Goal: Information Seeking & Learning: Check status

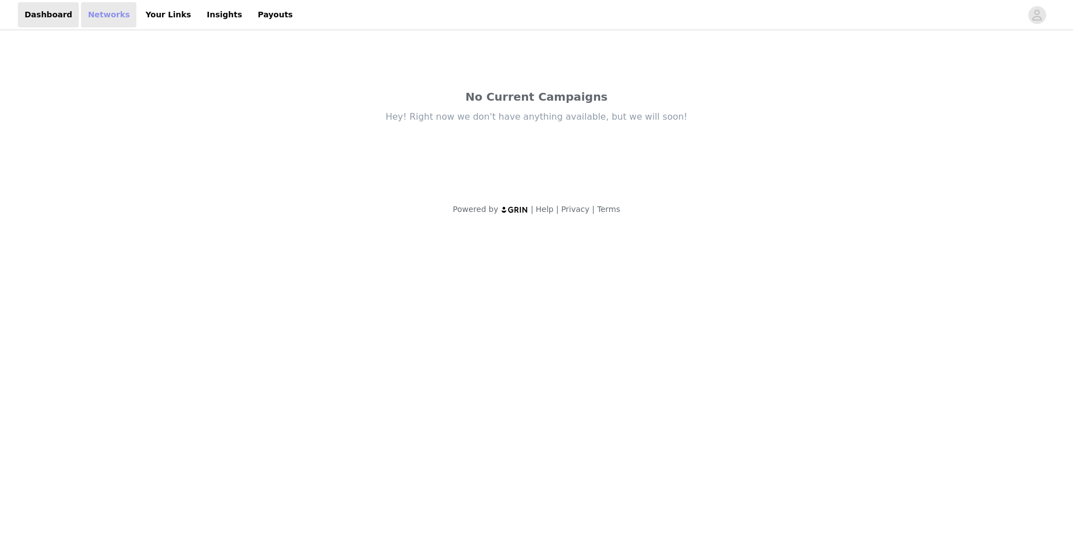
click at [106, 22] on link "Networks" at bounding box center [108, 14] width 55 height 25
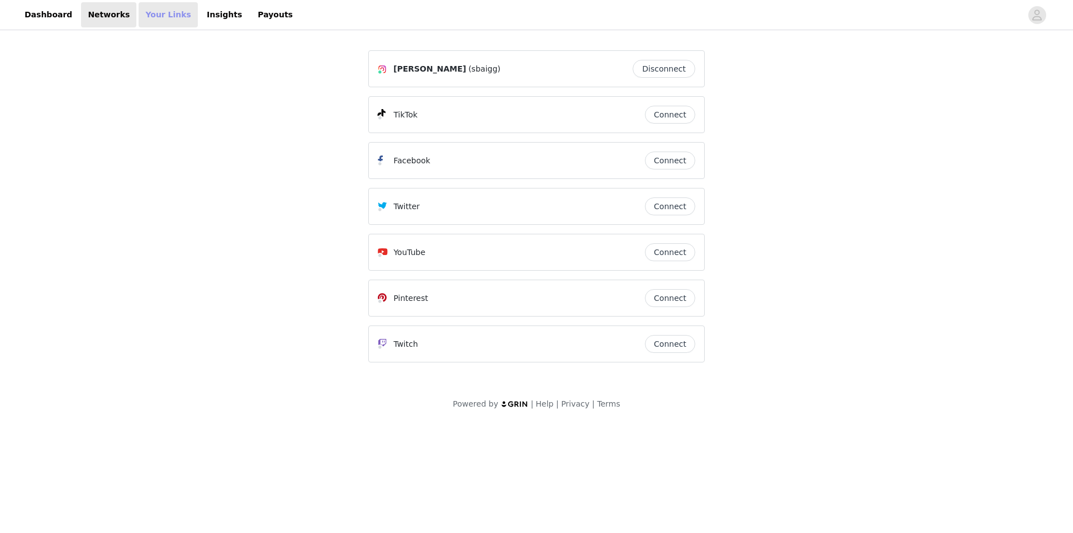
click at [149, 15] on link "Your Links" at bounding box center [168, 14] width 59 height 25
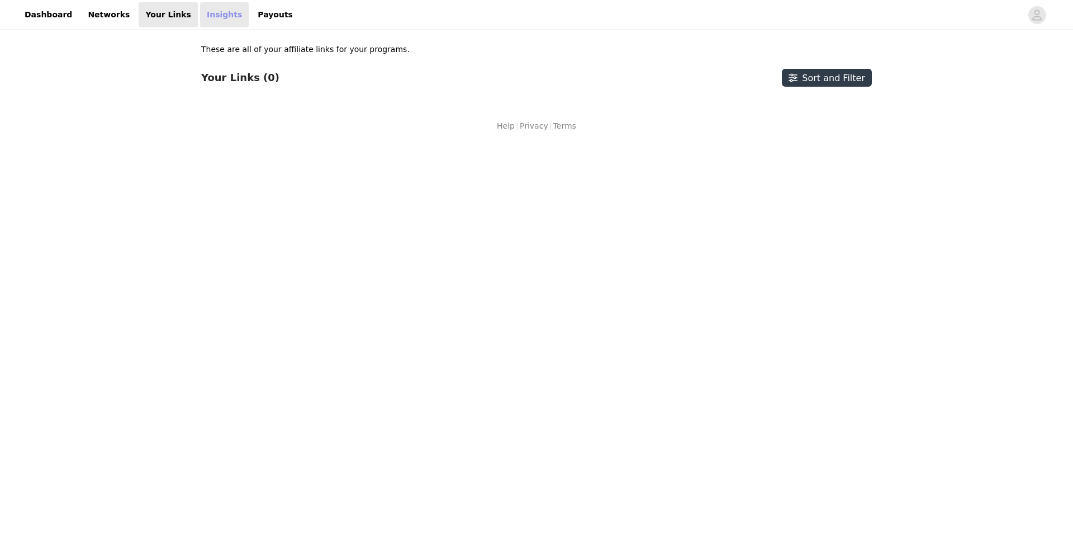
click at [210, 7] on link "Insights" at bounding box center [224, 14] width 49 height 25
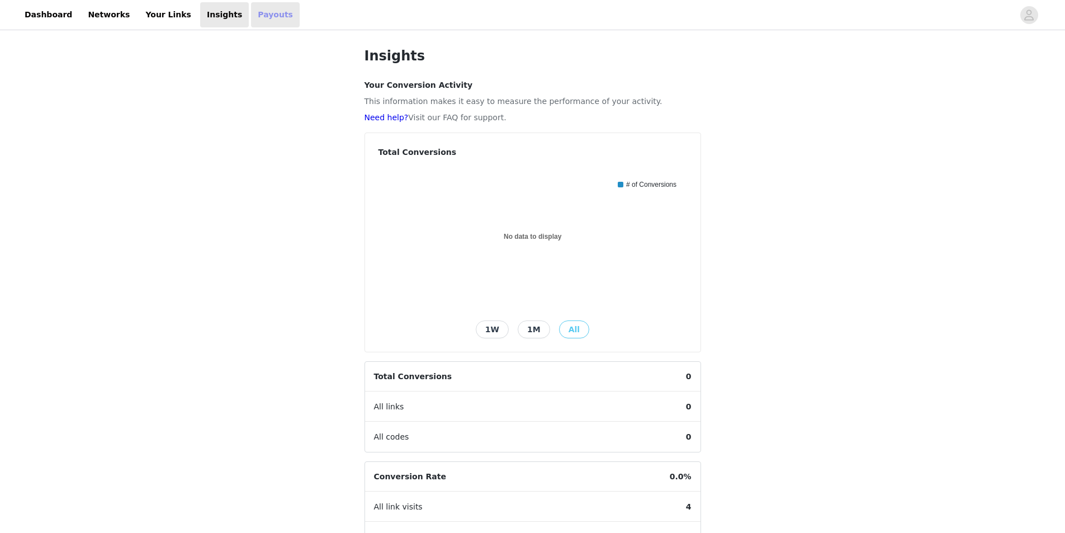
click at [251, 16] on link "Payouts" at bounding box center [275, 14] width 49 height 25
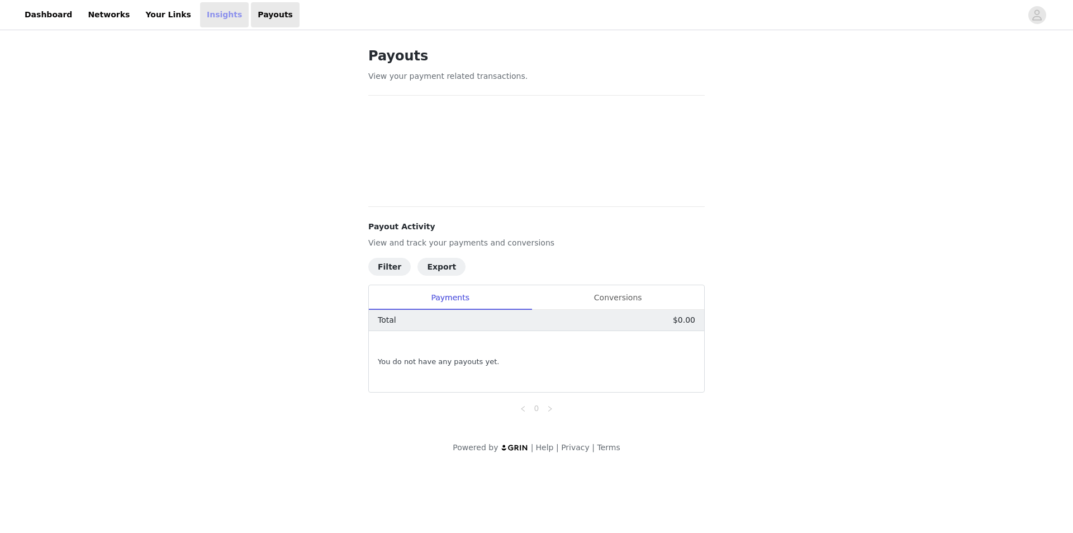
click at [200, 14] on link "Insights" at bounding box center [224, 14] width 49 height 25
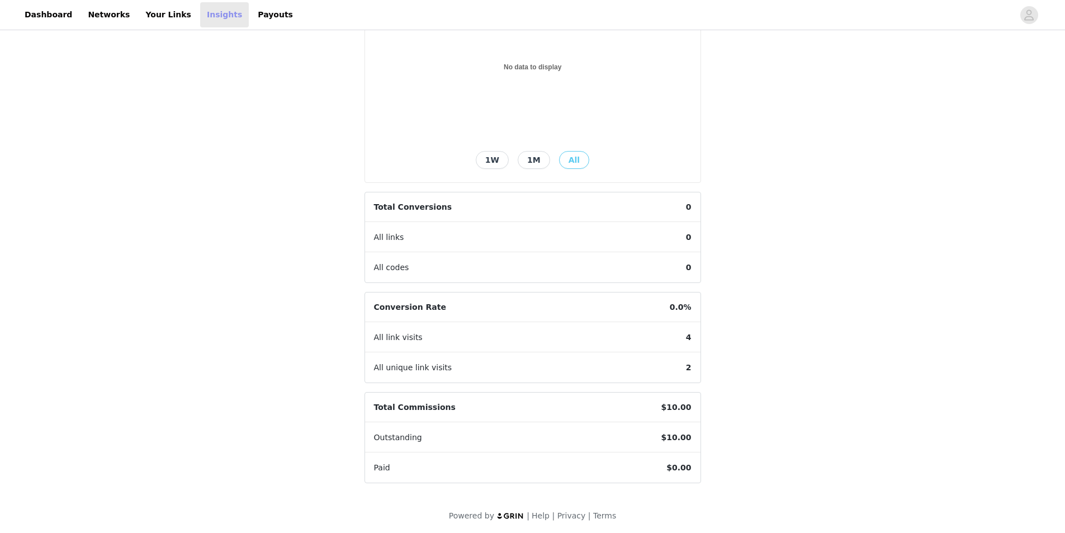
scroll to position [172, 0]
click at [495, 160] on button "1W" at bounding box center [492, 158] width 33 height 18
click at [522, 155] on button "1M" at bounding box center [534, 158] width 32 height 18
click at [566, 155] on button "All" at bounding box center [574, 158] width 30 height 18
click at [480, 157] on button "1W" at bounding box center [492, 158] width 33 height 18
